Goal: Obtain resource: Obtain resource

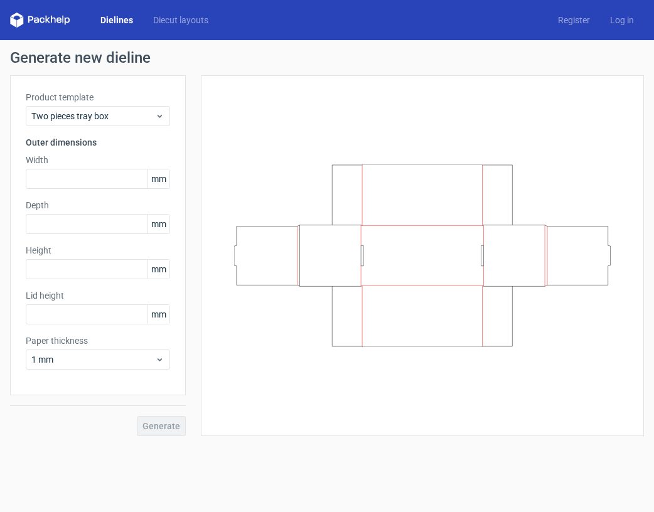
click at [115, 18] on link "Dielines" at bounding box center [116, 20] width 53 height 13
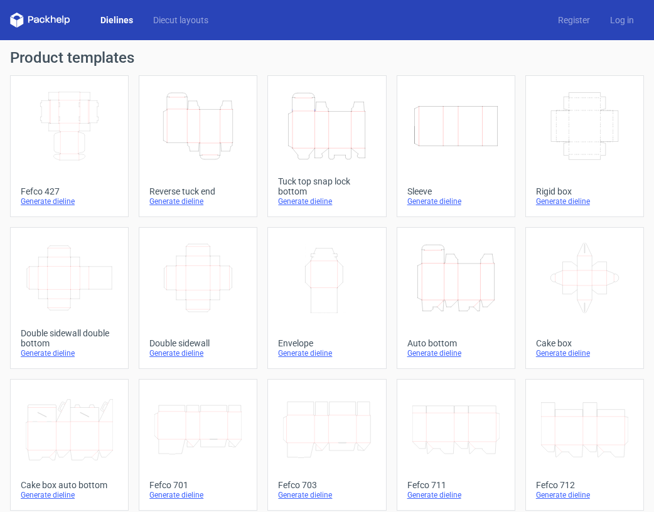
click at [602, 138] on icon "Width Depth Height" at bounding box center [584, 126] width 87 height 70
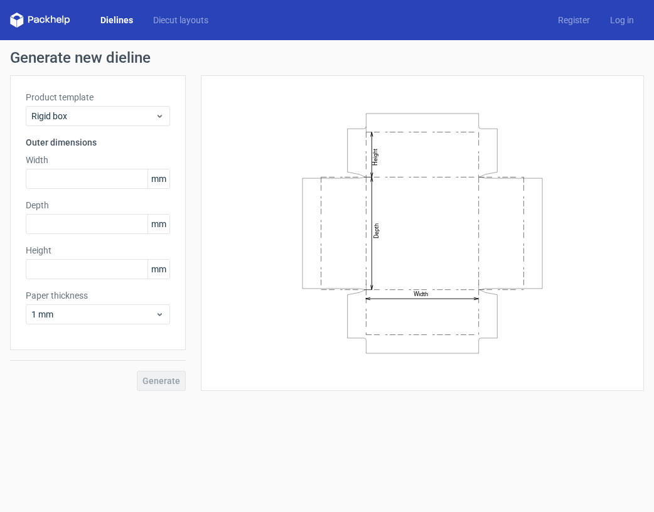
click at [122, 24] on link "Dielines" at bounding box center [116, 20] width 53 height 13
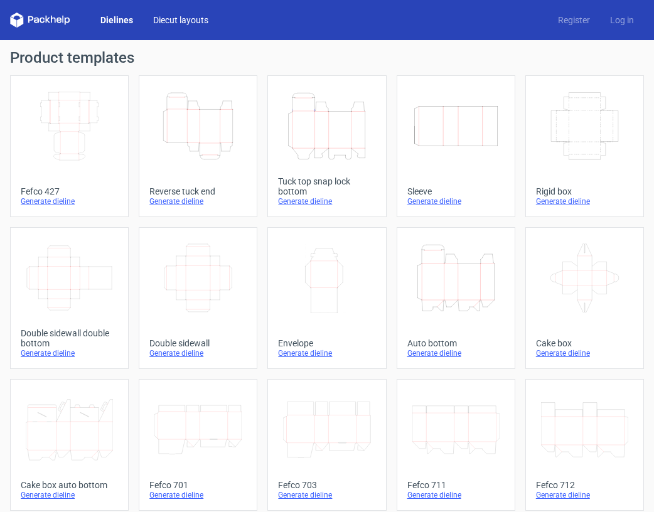
click at [201, 24] on link "Diecut layouts" at bounding box center [180, 20] width 75 height 13
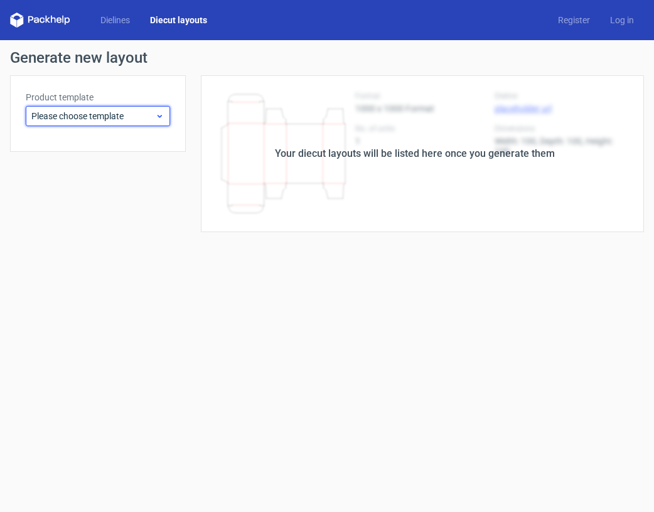
click at [141, 119] on span "Please choose template" at bounding box center [93, 116] width 124 height 13
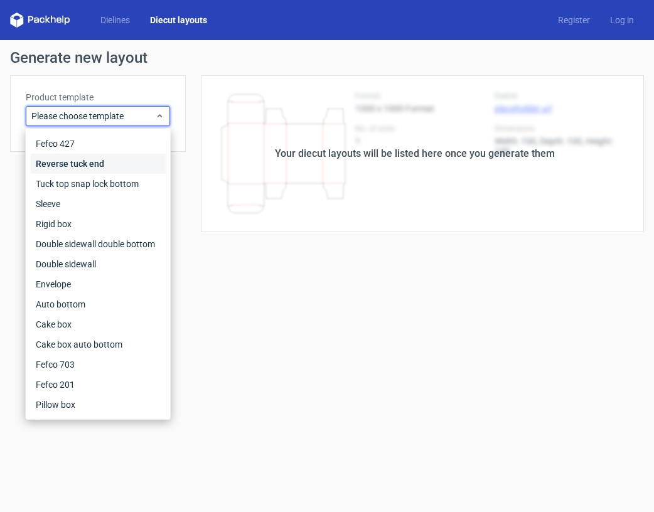
click at [103, 163] on div "Reverse tuck end" at bounding box center [98, 164] width 135 height 20
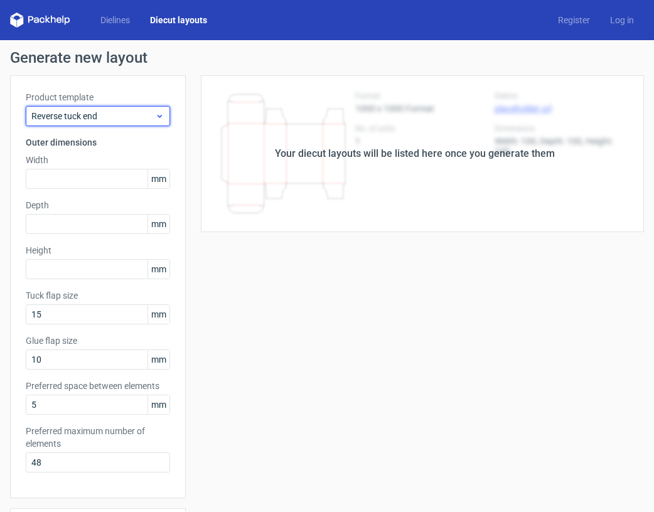
click at [120, 119] on span "Reverse tuck end" at bounding box center [93, 116] width 124 height 13
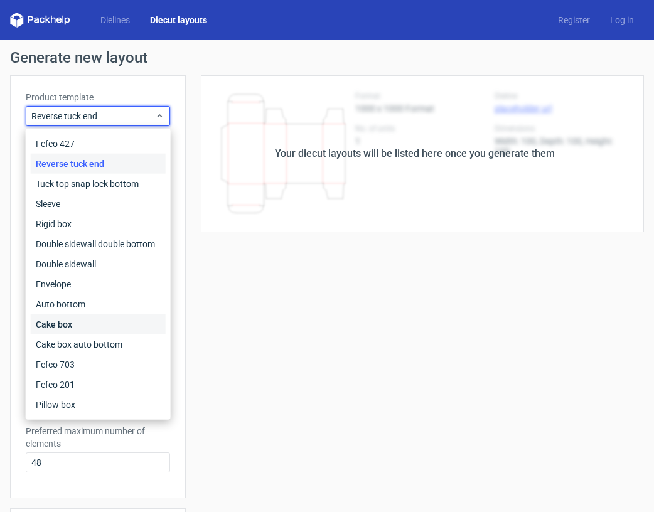
click at [74, 323] on div "Cake box" at bounding box center [98, 324] width 135 height 20
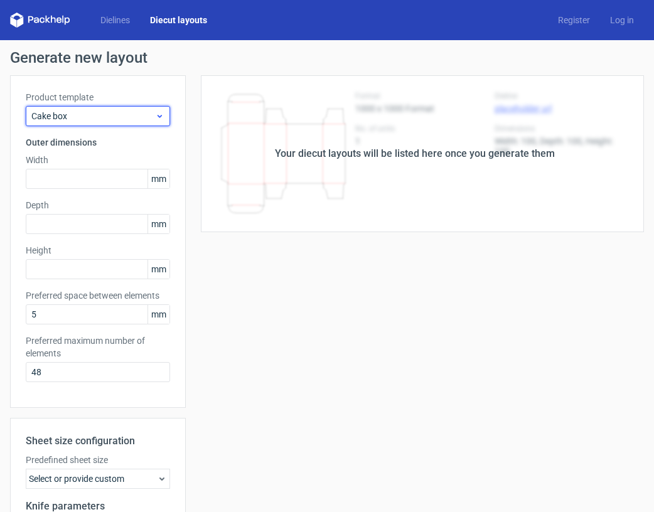
click at [92, 119] on span "Cake box" at bounding box center [93, 116] width 124 height 13
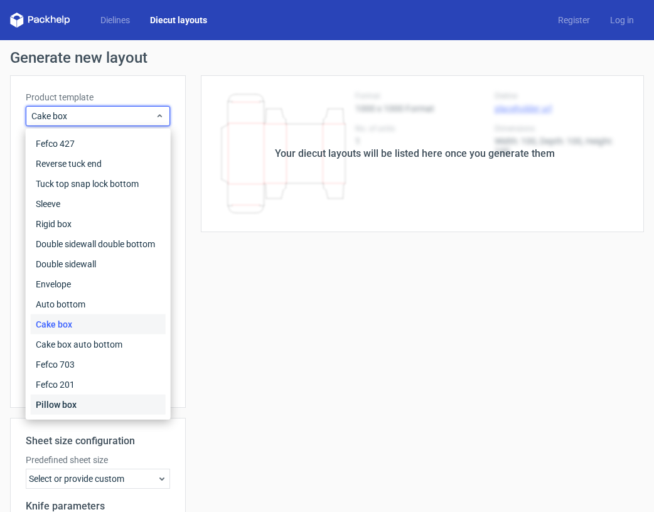
click at [68, 404] on div "Pillow box" at bounding box center [98, 405] width 135 height 20
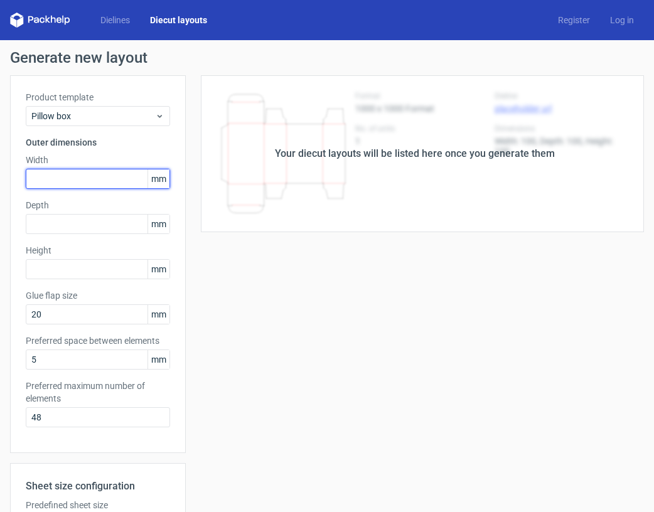
click at [63, 173] on input "text" at bounding box center [98, 179] width 144 height 20
click at [115, 18] on link "Dielines" at bounding box center [115, 20] width 50 height 13
